Goal: Information Seeking & Learning: Compare options

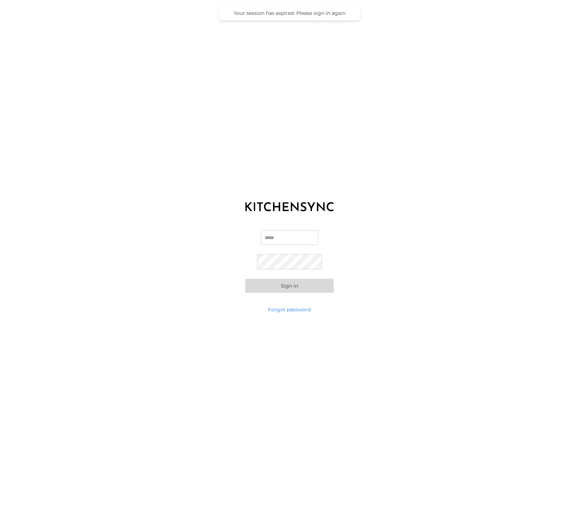
drag, startPoint x: 290, startPoint y: 247, endPoint x: 290, endPoint y: 241, distance: 5.7
click at [290, 247] on label "Email" at bounding box center [289, 240] width 57 height 21
click at [290, 245] on input "Email" at bounding box center [289, 237] width 57 height 15
click at [290, 239] on input "Email" at bounding box center [289, 237] width 57 height 15
click at [289, 243] on input "Email" at bounding box center [289, 237] width 57 height 15
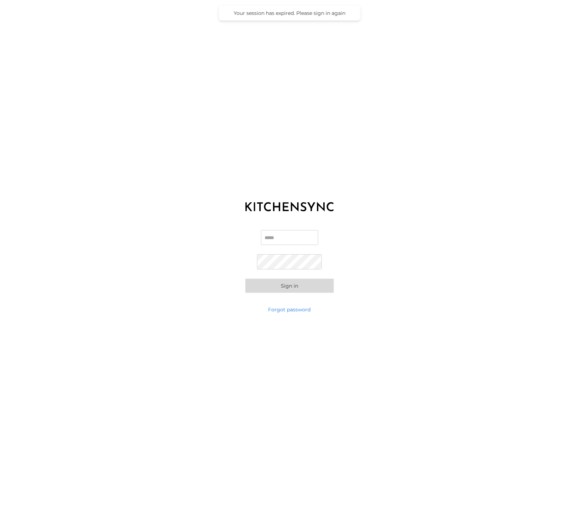
type input "**********"
click at [323, 291] on button "Sign in" at bounding box center [290, 286] width 88 height 14
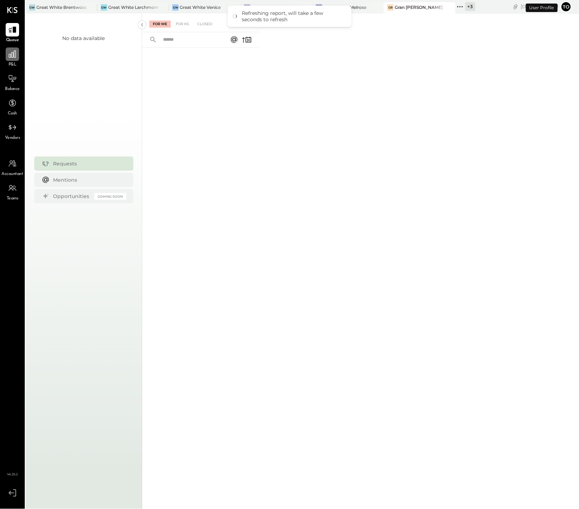
click at [11, 54] on icon at bounding box center [12, 54] width 7 height 7
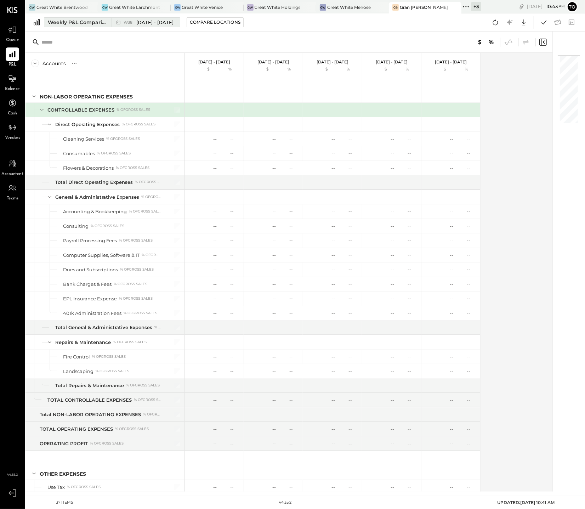
click at [69, 21] on div "Weekly P&L Comparison" at bounding box center [77, 22] width 59 height 7
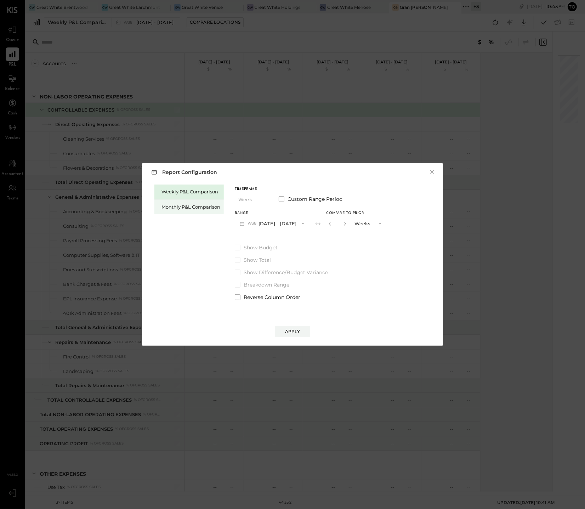
drag, startPoint x: 198, startPoint y: 218, endPoint x: 194, endPoint y: 209, distance: 10.3
click at [194, 211] on div "Weekly P&L Comparison Monthly P&L Comparison" at bounding box center [189, 247] width 70 height 127
click at [193, 208] on div "Monthly P&L Comparison" at bounding box center [190, 206] width 59 height 7
click at [259, 221] on button "M09 [DATE] - [DATE]" at bounding box center [272, 223] width 75 height 13
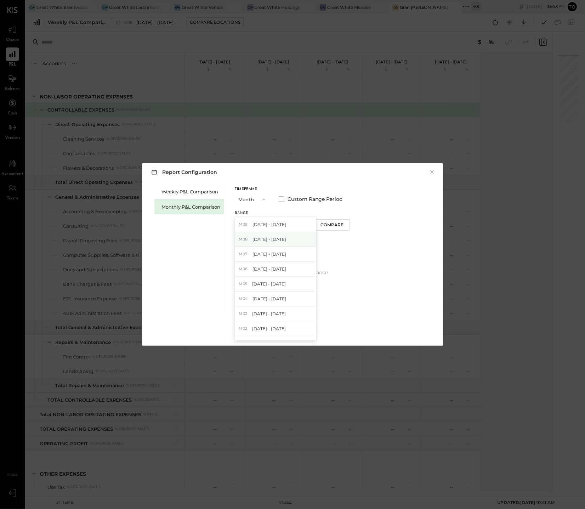
click at [266, 240] on span "[DATE] - [DATE]" at bounding box center [269, 239] width 34 height 6
click at [291, 328] on div "Apply" at bounding box center [292, 331] width 15 height 6
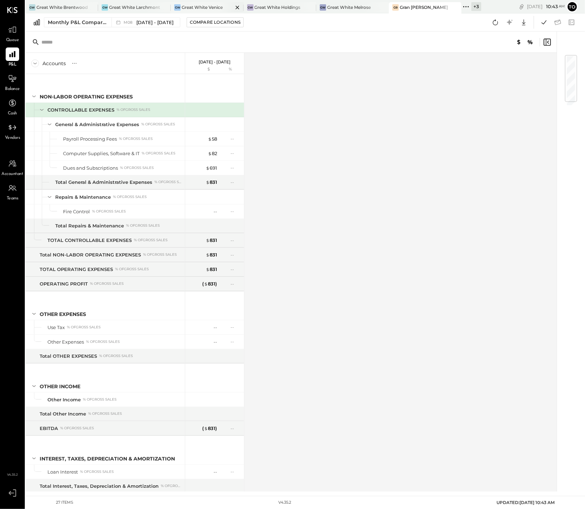
click at [200, 7] on div "Great White Venice" at bounding box center [202, 7] width 41 height 6
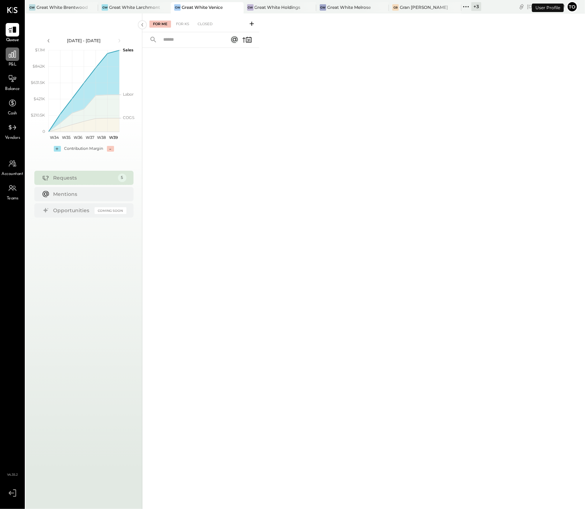
click at [14, 58] on icon at bounding box center [12, 54] width 9 height 9
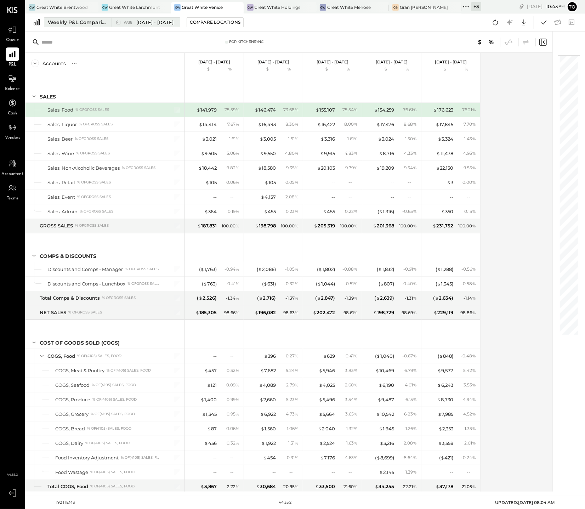
click at [73, 19] on div "Weekly P&L Comparison" at bounding box center [77, 22] width 59 height 7
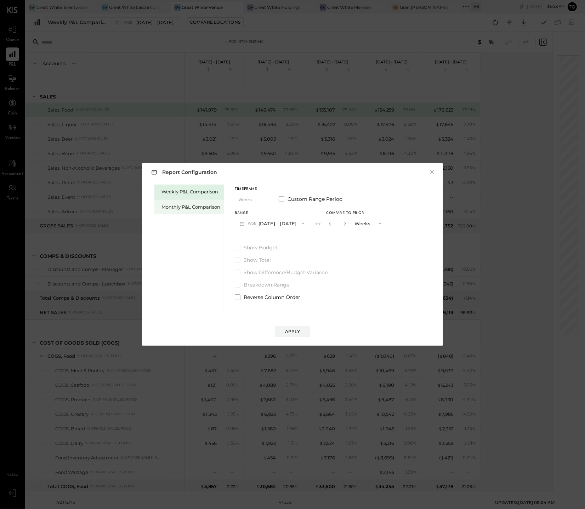
click at [184, 201] on div "Monthly P&L Comparison" at bounding box center [188, 206] width 69 height 15
click at [287, 222] on button "M09 [DATE] - [DATE]" at bounding box center [272, 223] width 75 height 13
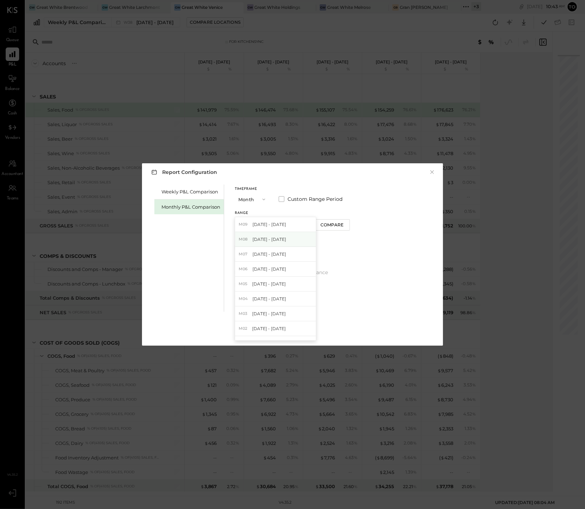
click at [281, 241] on span "[DATE] - [DATE]" at bounding box center [269, 239] width 34 height 6
click at [289, 329] on div "Apply" at bounding box center [292, 331] width 15 height 6
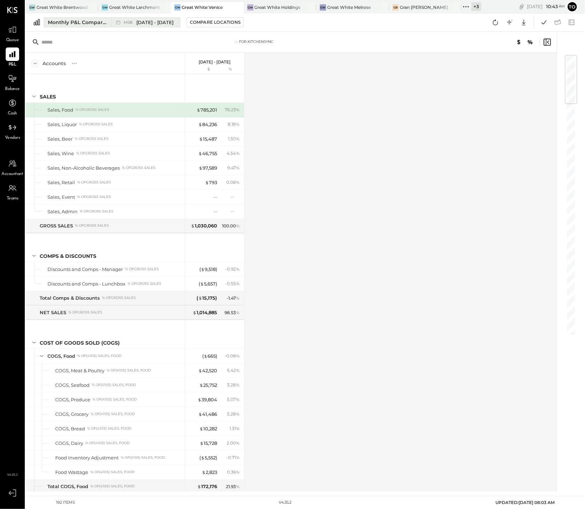
click at [154, 22] on span "[DATE] - [DATE]" at bounding box center [154, 22] width 37 height 7
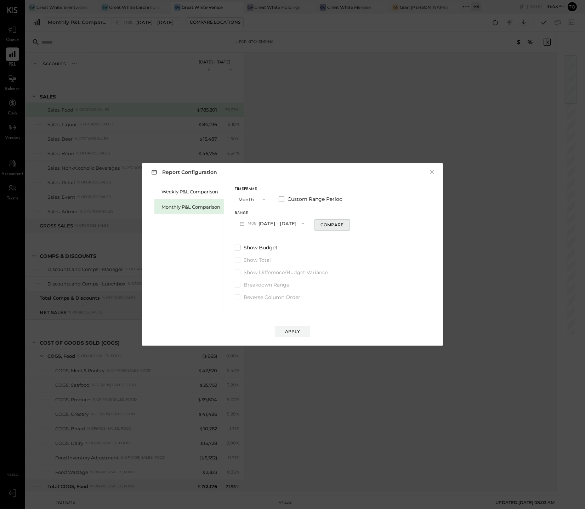
click at [314, 226] on button "Compare" at bounding box center [331, 224] width 35 height 11
click at [351, 220] on button "Months" at bounding box center [368, 223] width 35 height 13
click at [356, 237] on span "Years" at bounding box center [362, 236] width 12 height 5
click at [300, 328] on button "Apply" at bounding box center [292, 331] width 35 height 11
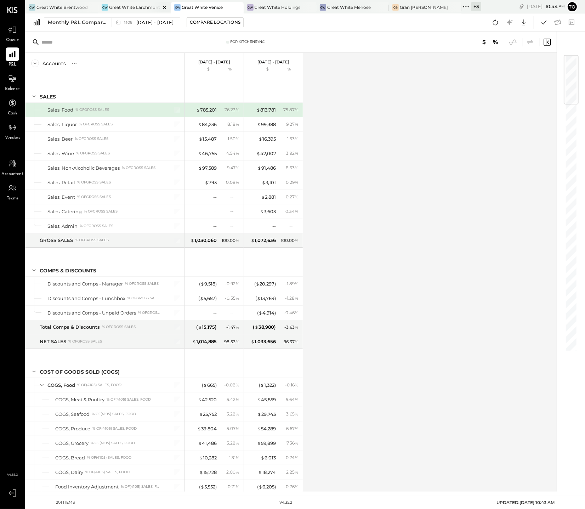
click at [116, 9] on div "Great White Larchmont" at bounding box center [134, 7] width 51 height 6
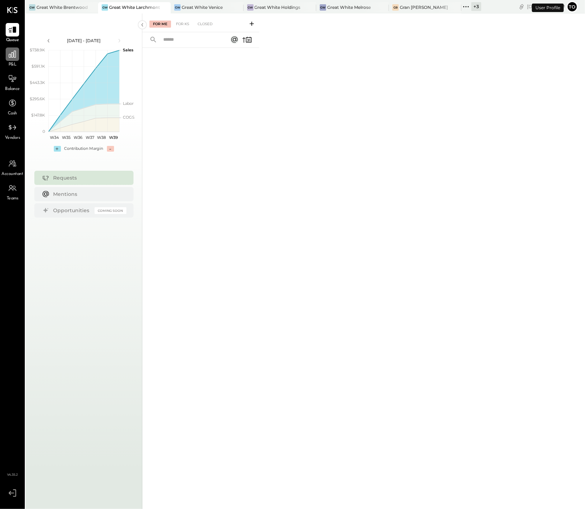
click at [12, 53] on icon at bounding box center [12, 54] width 9 height 9
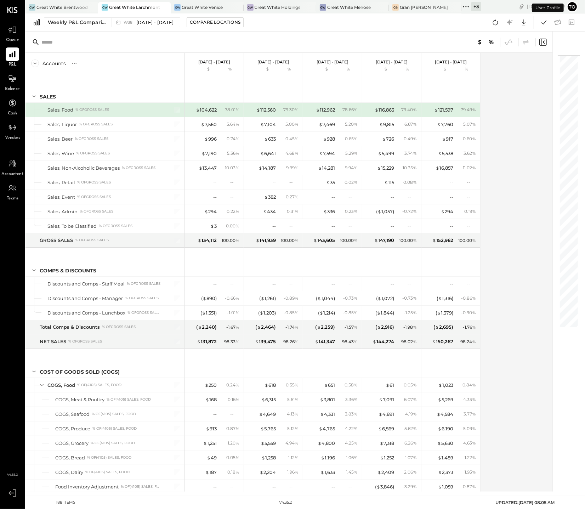
click at [75, 28] on div "Weekly P&L Comparison W38 [DATE] - [DATE] Compare Locations Google Sheets Excel" at bounding box center [304, 22] width 559 height 18
click at [74, 23] on div "Weekly P&L Comparison" at bounding box center [77, 22] width 59 height 7
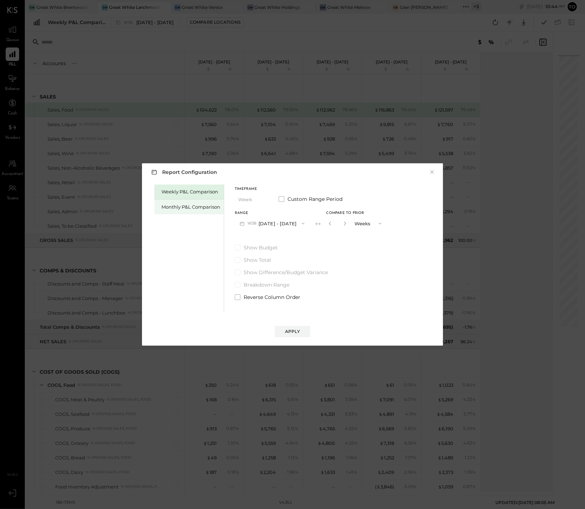
click at [172, 203] on div "Monthly P&L Comparison" at bounding box center [188, 206] width 69 height 15
click at [281, 224] on button "M09 [DATE] - [DATE]" at bounding box center [272, 223] width 75 height 13
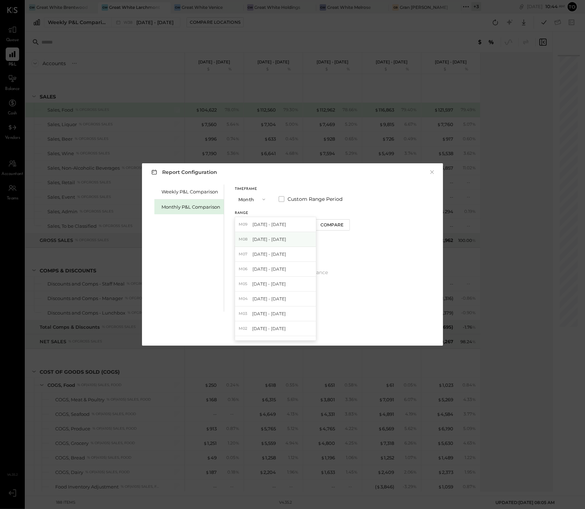
click at [276, 238] on span "[DATE] - [DATE]" at bounding box center [269, 239] width 34 height 6
click at [331, 227] on div "Compare" at bounding box center [331, 225] width 23 height 6
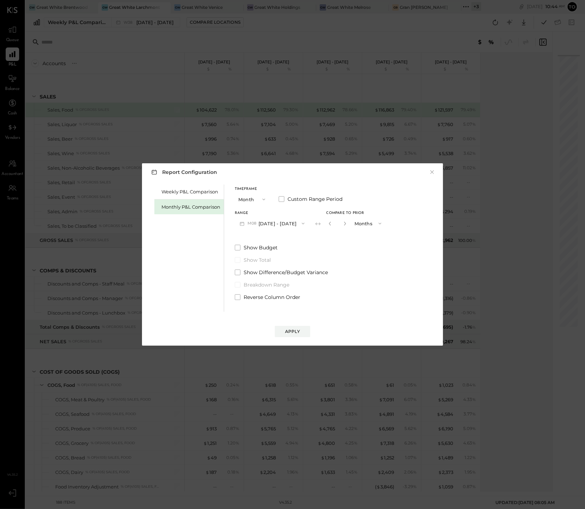
click at [363, 223] on button "Months" at bounding box center [368, 223] width 35 height 13
click at [360, 236] on span "Years" at bounding box center [362, 236] width 12 height 5
click at [297, 328] on div "Apply" at bounding box center [292, 331] width 15 height 6
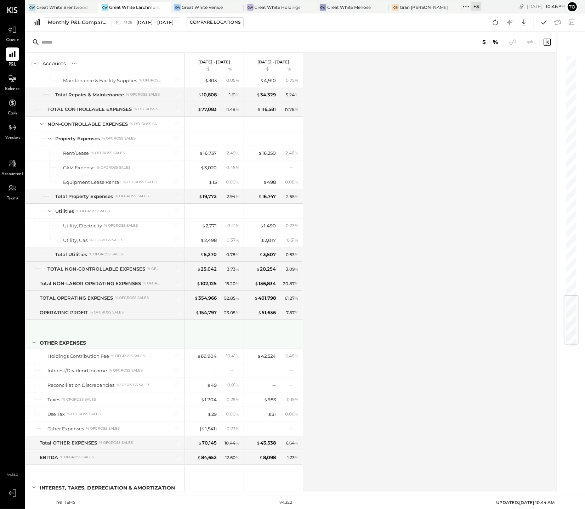
scroll to position [2041, 0]
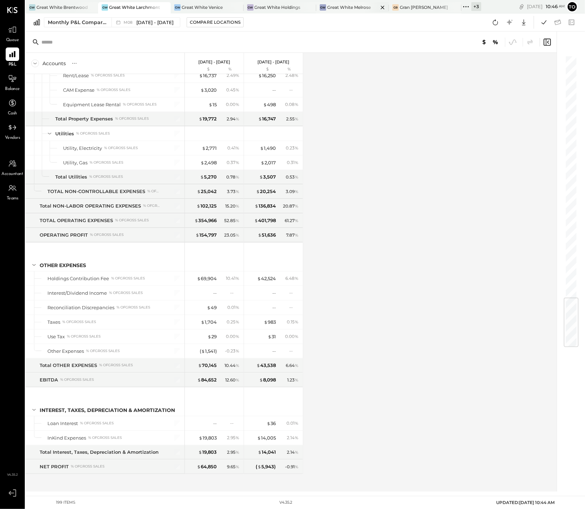
click at [335, 6] on div "Great White Melrose" at bounding box center [349, 7] width 44 height 6
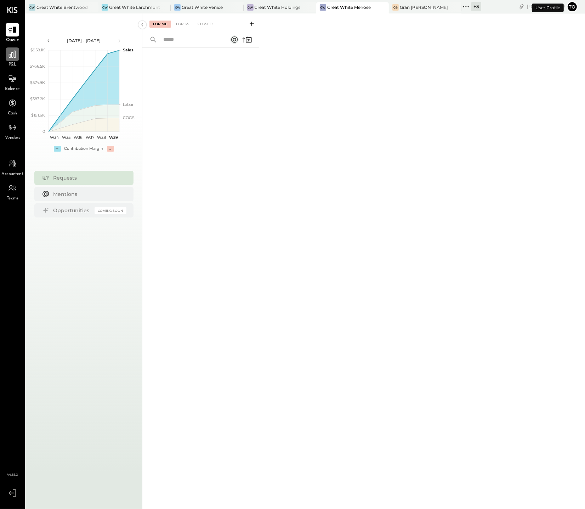
click at [14, 52] on icon at bounding box center [12, 54] width 7 height 7
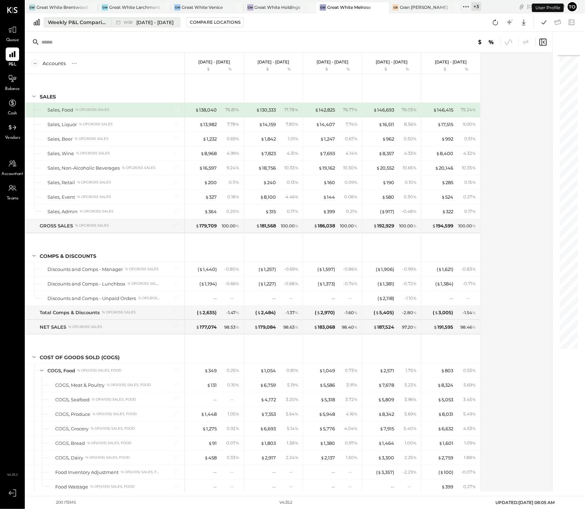
click at [88, 17] on button "Weekly P&L Comparison W38 [DATE] - [DATE]" at bounding box center [112, 22] width 136 height 10
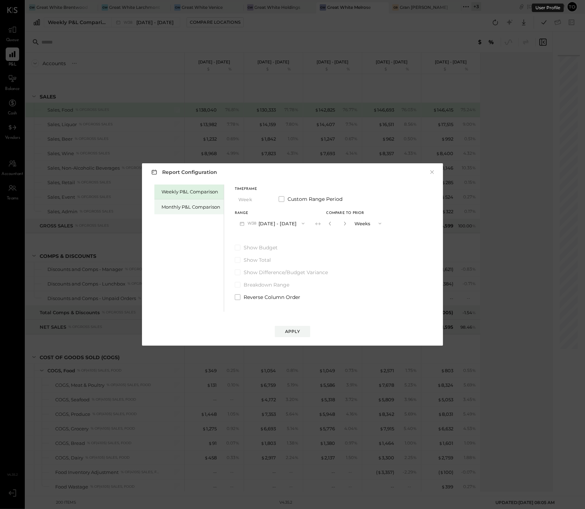
click at [180, 205] on div "Monthly P&L Comparison" at bounding box center [190, 206] width 59 height 7
click at [291, 227] on button "M09 [DATE] - [DATE]" at bounding box center [272, 223] width 75 height 13
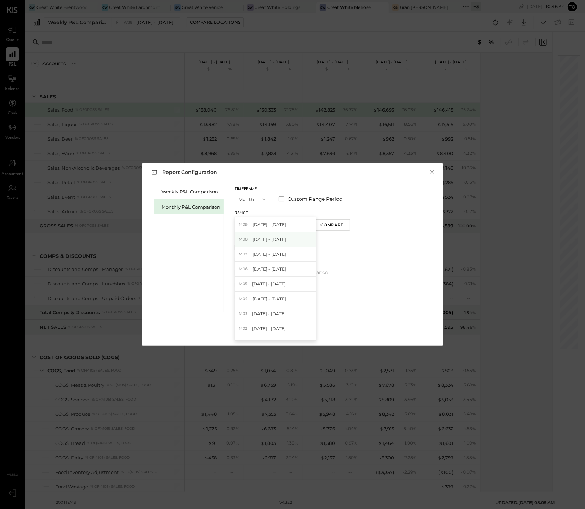
click at [283, 240] on span "[DATE] - [DATE]" at bounding box center [269, 239] width 34 height 6
click at [342, 224] on button "Compare" at bounding box center [331, 224] width 35 height 11
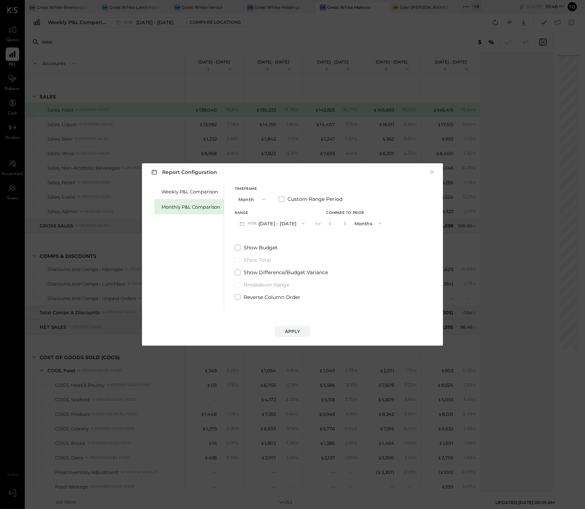
click at [355, 222] on button "Months" at bounding box center [368, 223] width 35 height 13
click at [355, 240] on div "Years" at bounding box center [368, 236] width 35 height 13
click at [281, 296] on span "Reverse Column Order" at bounding box center [271, 296] width 57 height 7
click at [292, 331] on div "Apply" at bounding box center [292, 331] width 15 height 6
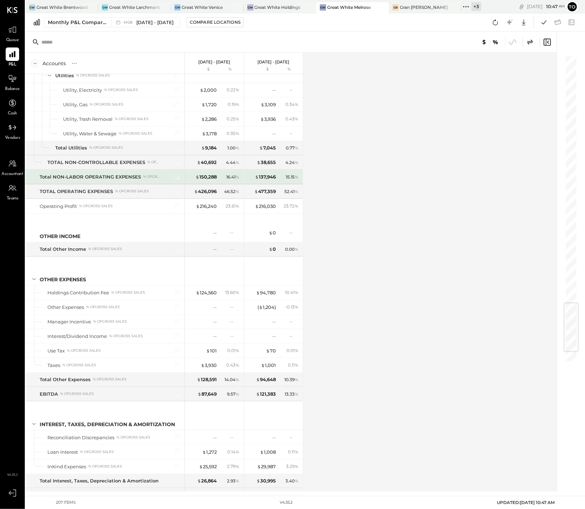
scroll to position [2172, 0]
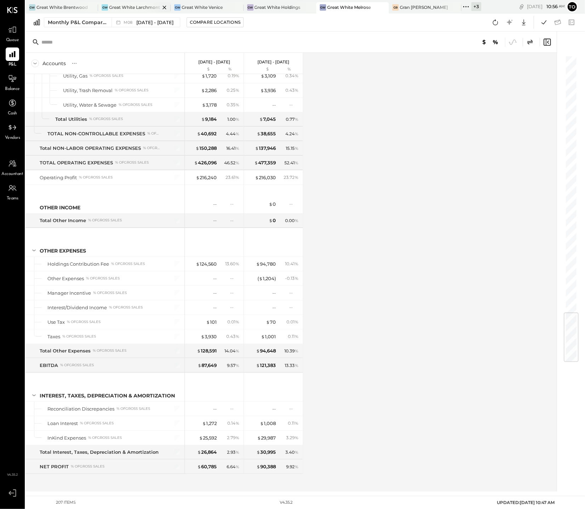
click at [146, 12] on div at bounding box center [158, 7] width 25 height 10
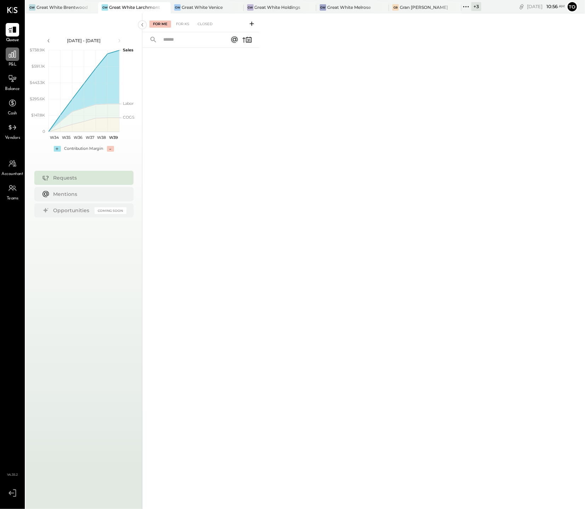
click at [13, 54] on icon at bounding box center [12, 54] width 7 height 7
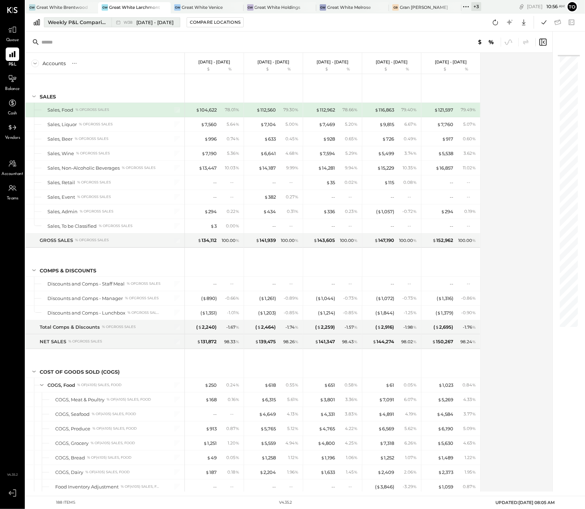
click at [79, 19] on div "Weekly P&L Comparison" at bounding box center [77, 22] width 59 height 7
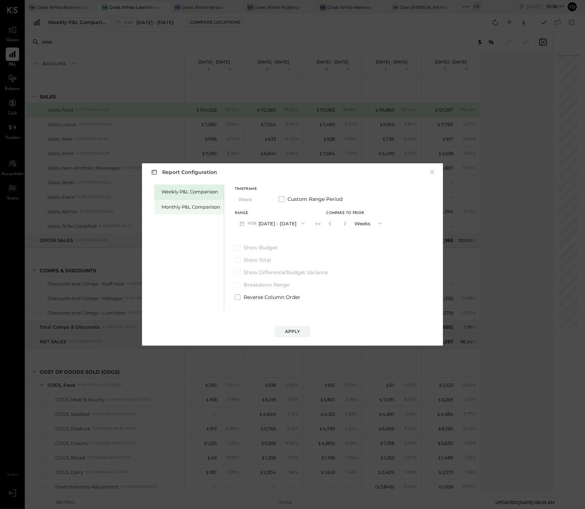
click at [182, 200] on div "Monthly P&L Comparison" at bounding box center [188, 206] width 69 height 15
click at [271, 221] on button "M09 [DATE] - [DATE]" at bounding box center [272, 223] width 75 height 13
click at [292, 211] on div "Timeframe Month Custom Range Period Range M09 [DATE] - [DATE] Compare" at bounding box center [292, 208] width 115 height 42
click at [287, 224] on button "M09 [DATE] - [DATE]" at bounding box center [272, 223] width 75 height 13
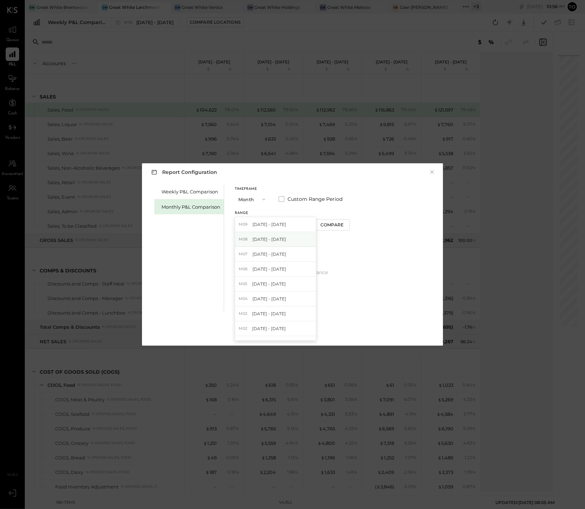
click at [278, 238] on span "[DATE] - [DATE]" at bounding box center [269, 239] width 34 height 6
click at [316, 227] on button "Compare" at bounding box center [331, 224] width 35 height 11
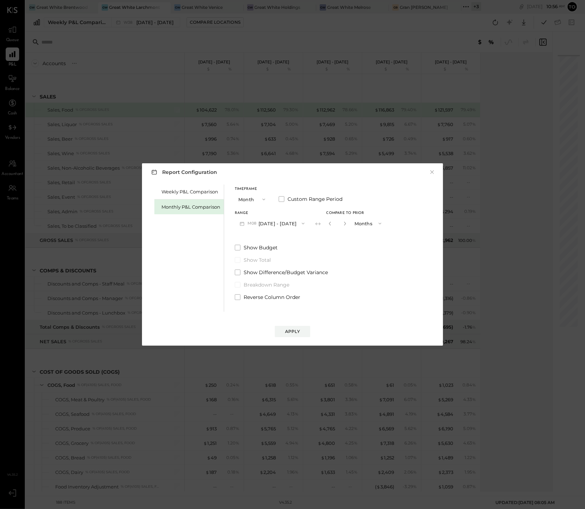
click at [351, 226] on button "Months" at bounding box center [368, 223] width 35 height 13
click at [358, 241] on div "Years" at bounding box center [368, 236] width 35 height 13
click at [291, 294] on span "Reverse Column Order" at bounding box center [271, 296] width 57 height 7
click at [294, 327] on button "Apply" at bounding box center [292, 331] width 35 height 11
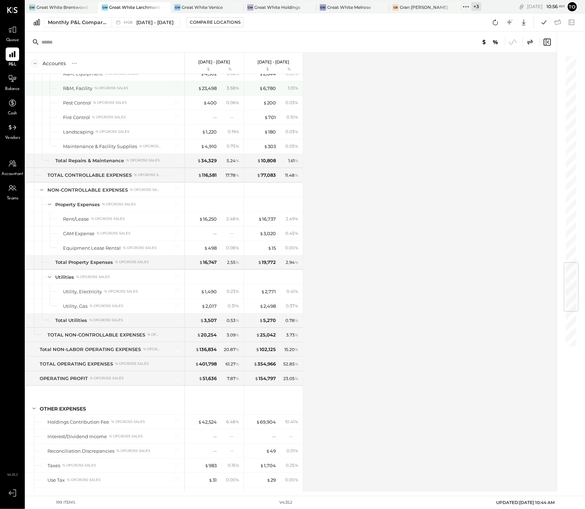
scroll to position [2041, 0]
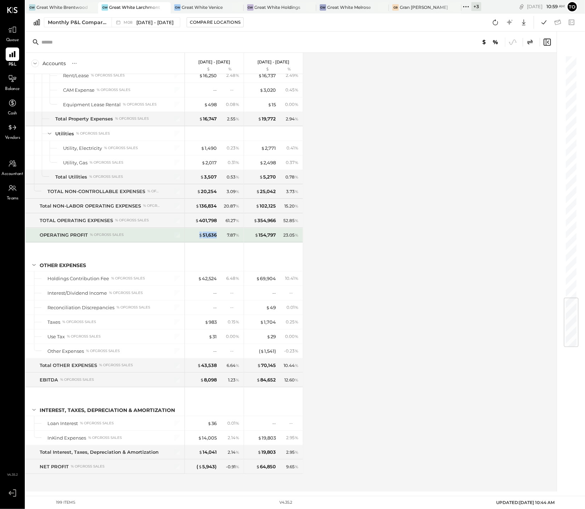
drag, startPoint x: 216, startPoint y: 234, endPoint x: 196, endPoint y: 233, distance: 20.5
click at [196, 233] on div "$ 51,636" at bounding box center [202, 234] width 28 height 7
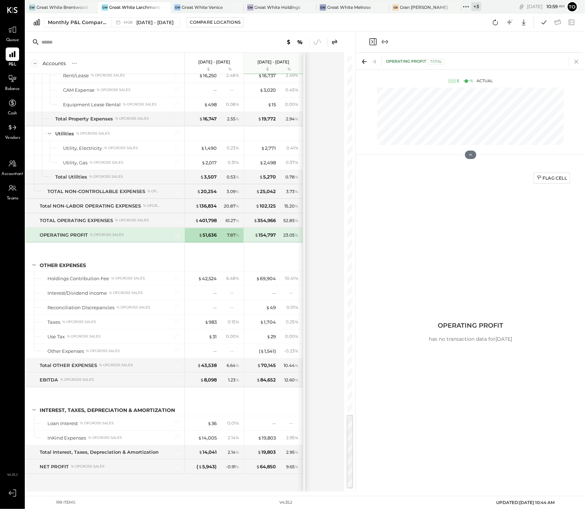
click at [579, 66] on icon at bounding box center [576, 62] width 10 height 10
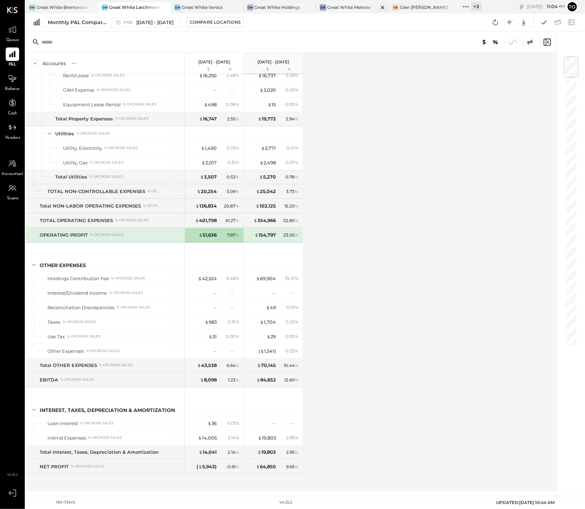
click at [319, 6] on div "GW Great White Melrose" at bounding box center [347, 7] width 62 height 6
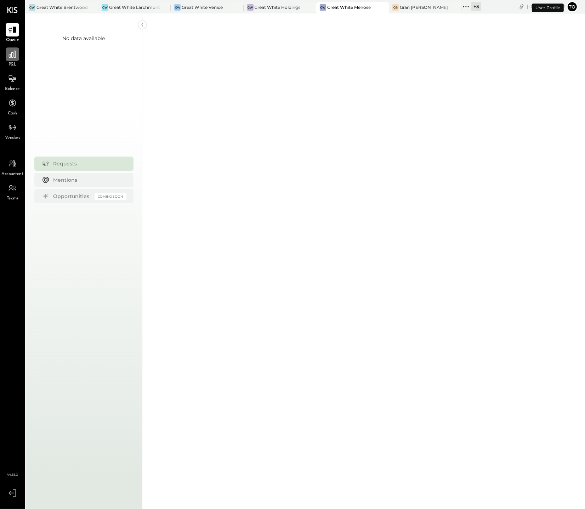
click at [12, 55] on icon at bounding box center [12, 54] width 9 height 9
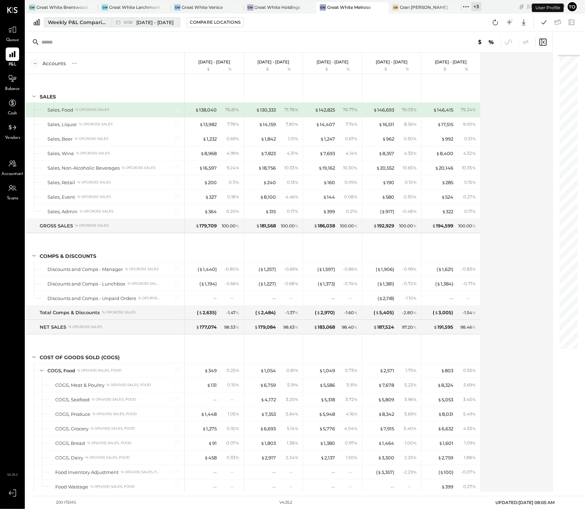
click at [85, 25] on div "Weekly P&L Comparison" at bounding box center [77, 22] width 59 height 7
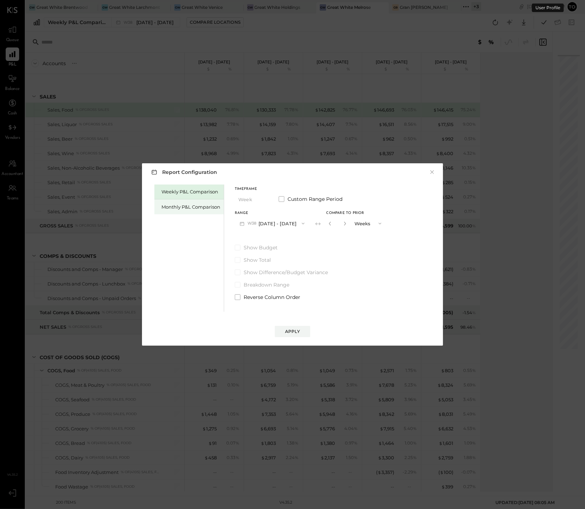
drag, startPoint x: 196, startPoint y: 208, endPoint x: 213, endPoint y: 209, distance: 17.7
click at [196, 208] on div "Monthly P&L Comparison" at bounding box center [190, 206] width 59 height 7
click at [268, 218] on button "M09 [DATE] - [DATE]" at bounding box center [272, 223] width 75 height 13
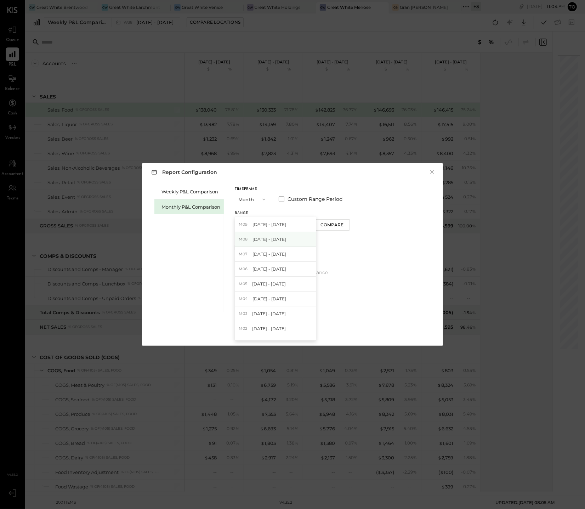
click at [276, 234] on div "M08 [DATE] - [DATE]" at bounding box center [275, 239] width 81 height 15
click at [328, 224] on div "Compare" at bounding box center [331, 225] width 23 height 6
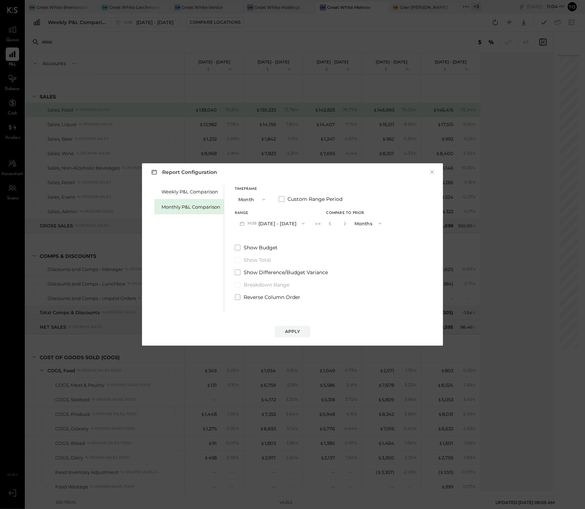
click at [281, 298] on span "Reverse Column Order" at bounding box center [271, 296] width 57 height 7
click at [355, 224] on button "Months" at bounding box center [368, 223] width 35 height 13
click at [355, 234] on div "Years" at bounding box center [368, 236] width 35 height 13
click at [302, 330] on button "Apply" at bounding box center [292, 331] width 35 height 11
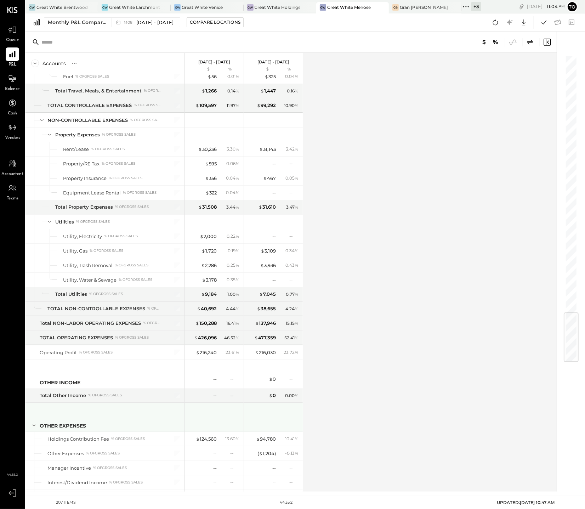
scroll to position [2172, 0]
